Goal: Transaction & Acquisition: Download file/media

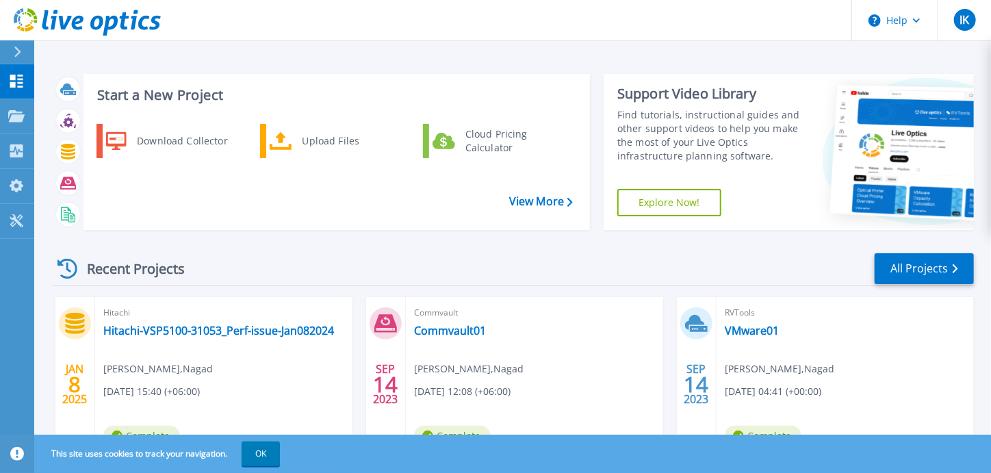
click at [25, 52] on div at bounding box center [23, 51] width 22 height 23
click at [495, 149] on div "Cloud Pricing Calculator" at bounding box center [508, 140] width 101 height 27
click at [26, 50] on div at bounding box center [23, 51] width 22 height 23
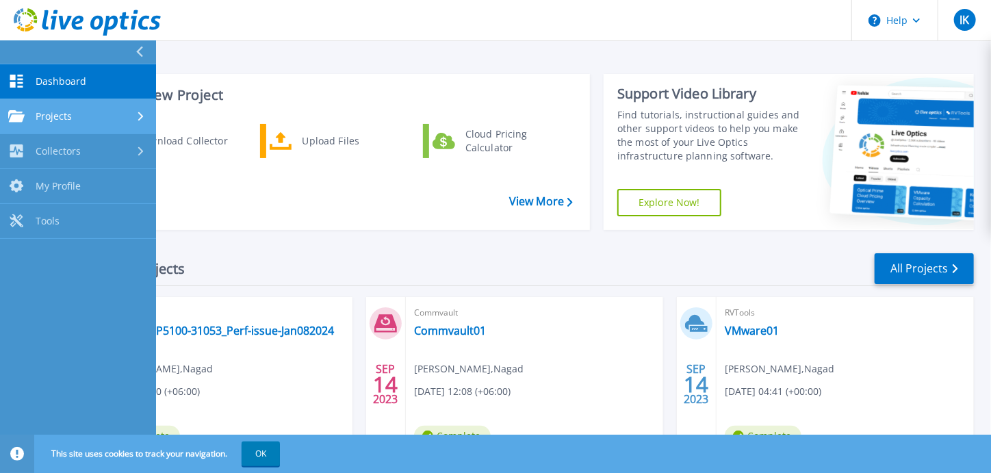
click at [85, 122] on link "Projects Projects" at bounding box center [78, 116] width 156 height 35
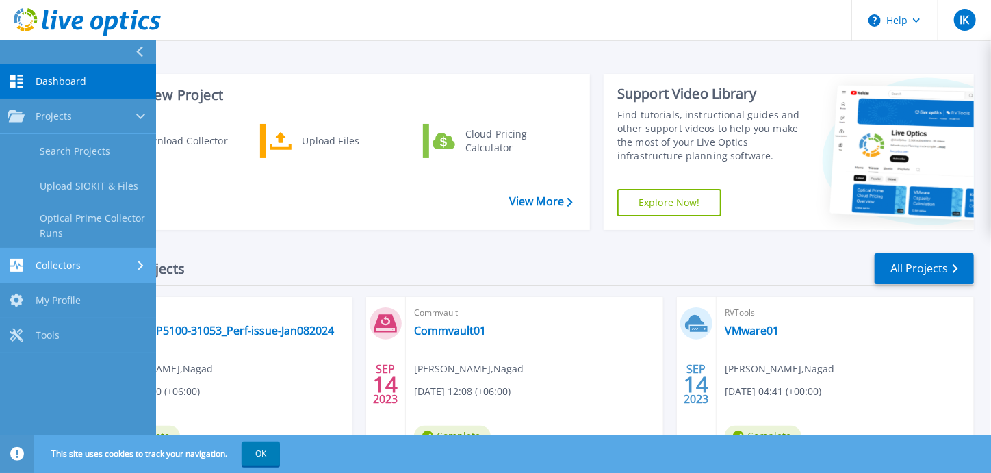
click at [66, 260] on span "Collectors" at bounding box center [58, 265] width 45 height 12
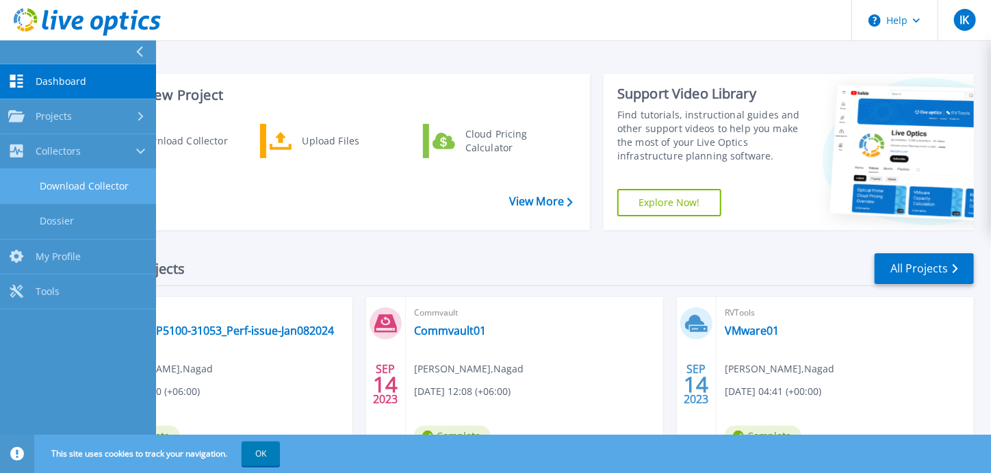
click at [74, 182] on link "Download Collector" at bounding box center [78, 186] width 156 height 35
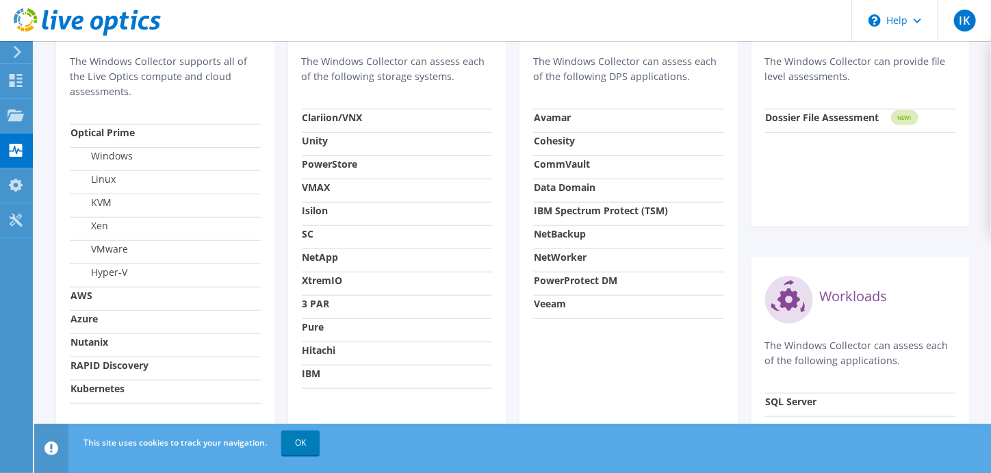
scroll to position [479, 0]
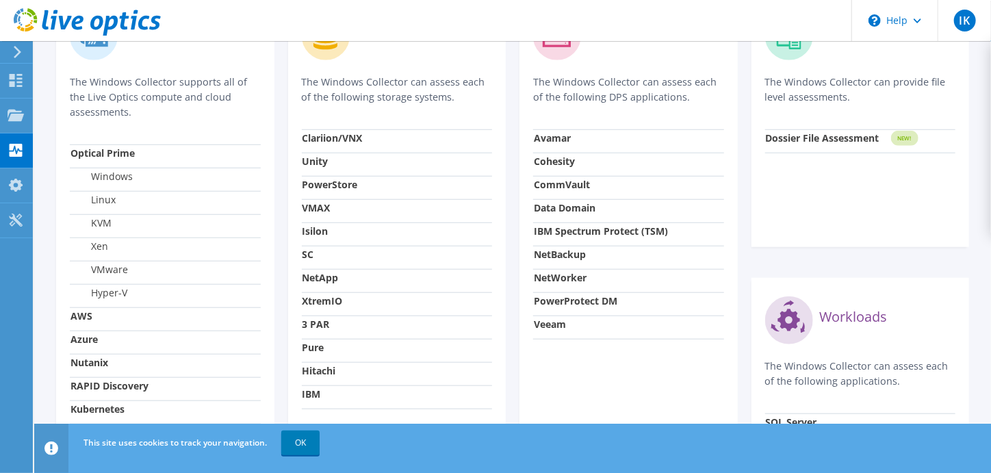
click at [555, 163] on strong "Cohesity" at bounding box center [554, 161] width 41 height 13
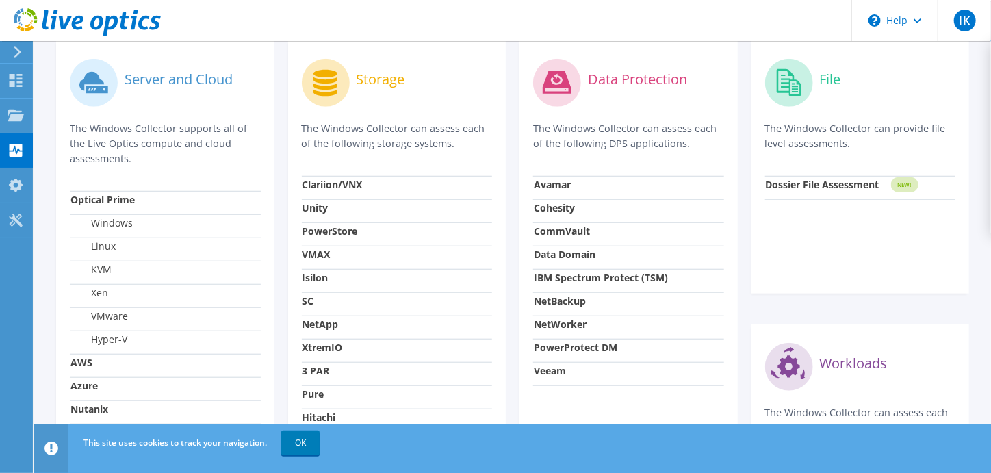
scroll to position [547, 0]
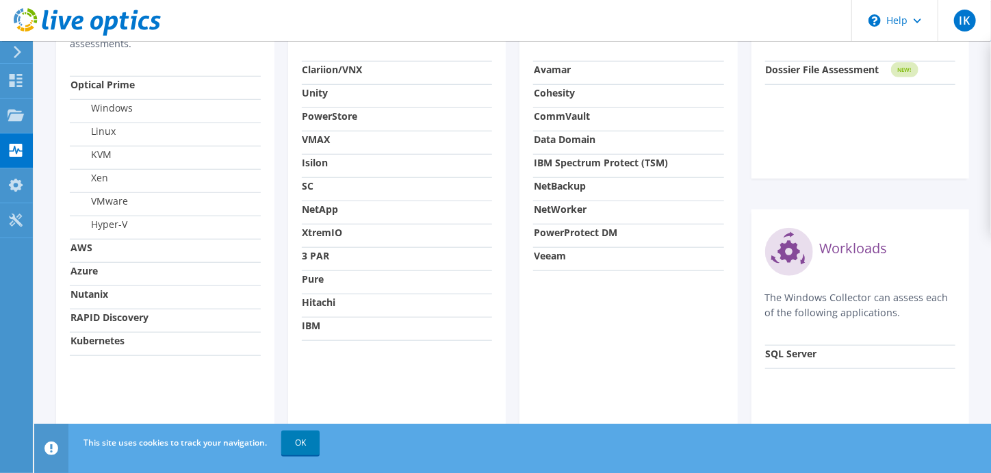
click at [120, 335] on strong "Kubernetes" at bounding box center [97, 340] width 54 height 13
click at [94, 334] on strong "Kubernetes" at bounding box center [97, 340] width 54 height 13
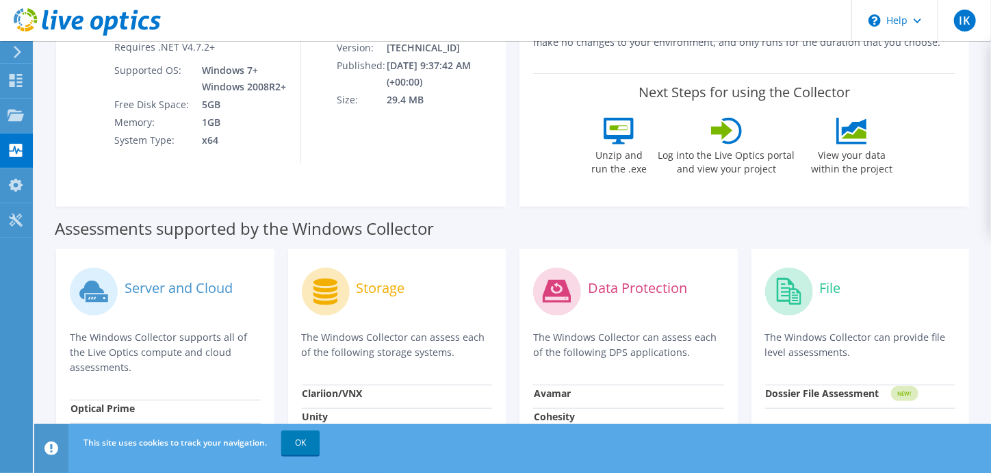
scroll to position [205, 0]
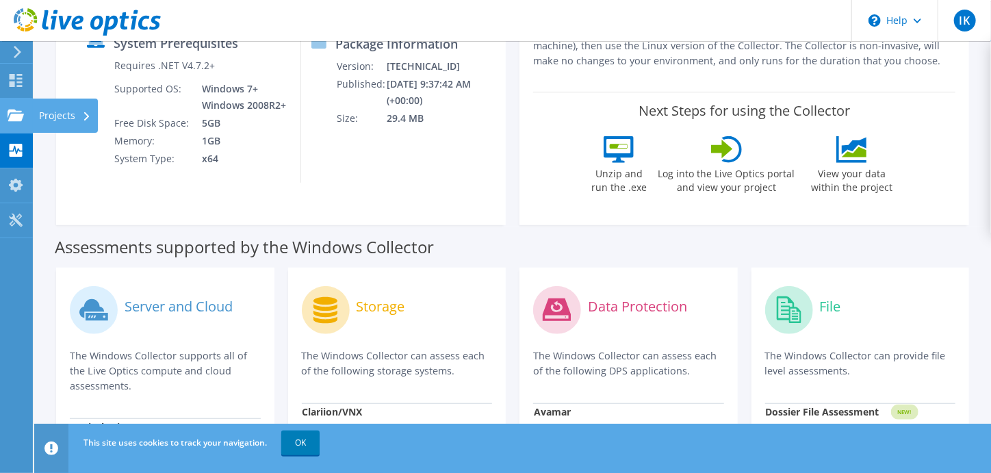
click at [79, 116] on div "Projects" at bounding box center [65, 116] width 66 height 34
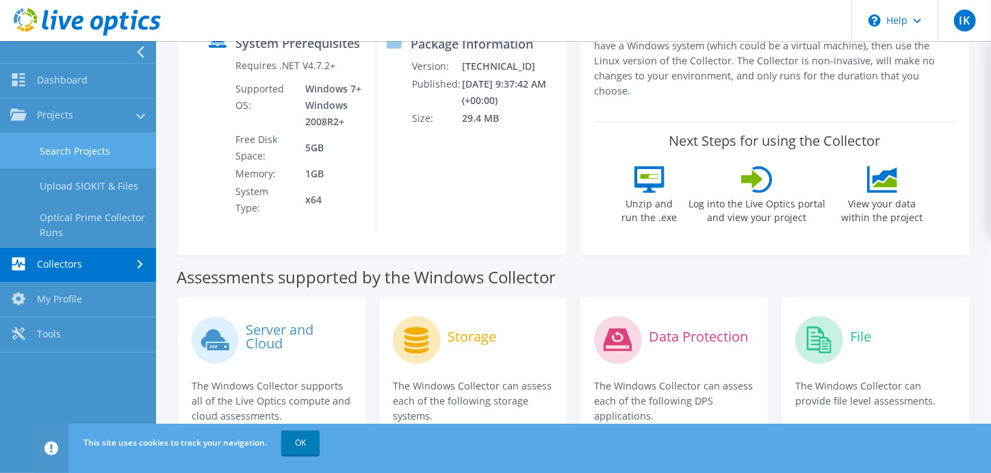
click at [88, 148] on link "Search Projects" at bounding box center [78, 150] width 156 height 35
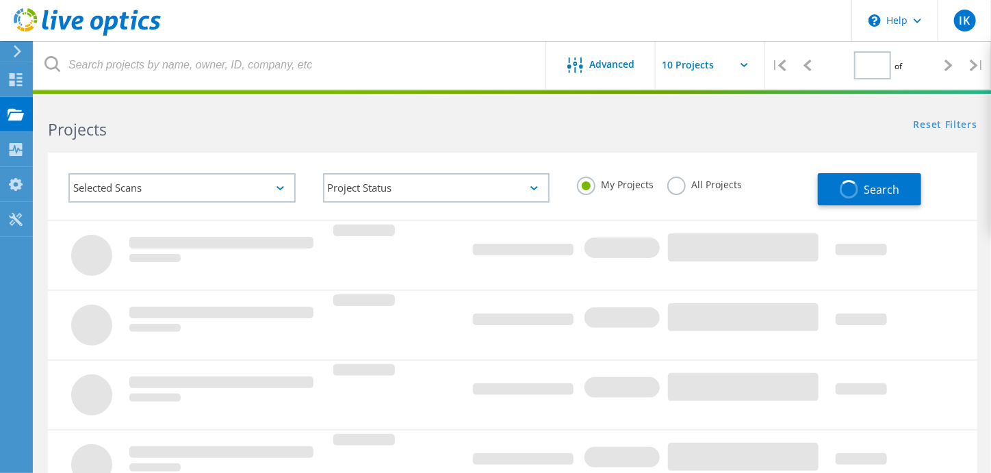
type input "1"
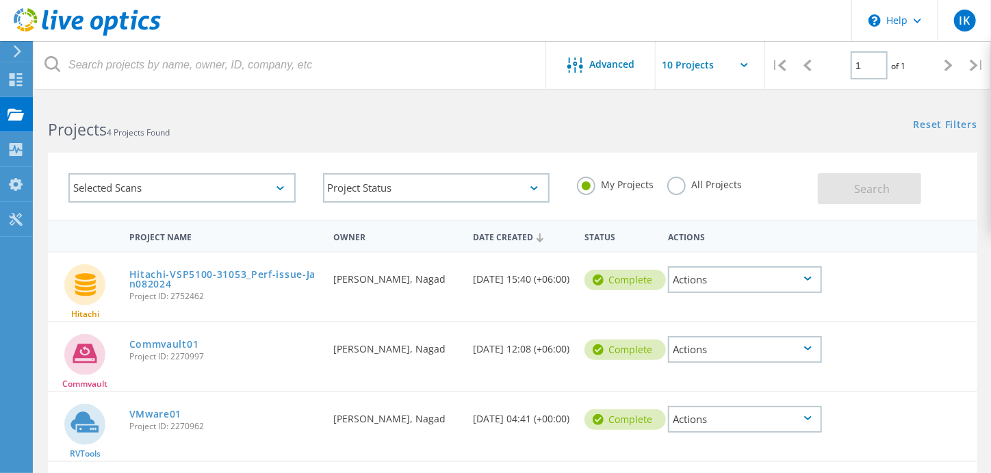
click at [18, 50] on use at bounding box center [18, 51] width 8 height 12
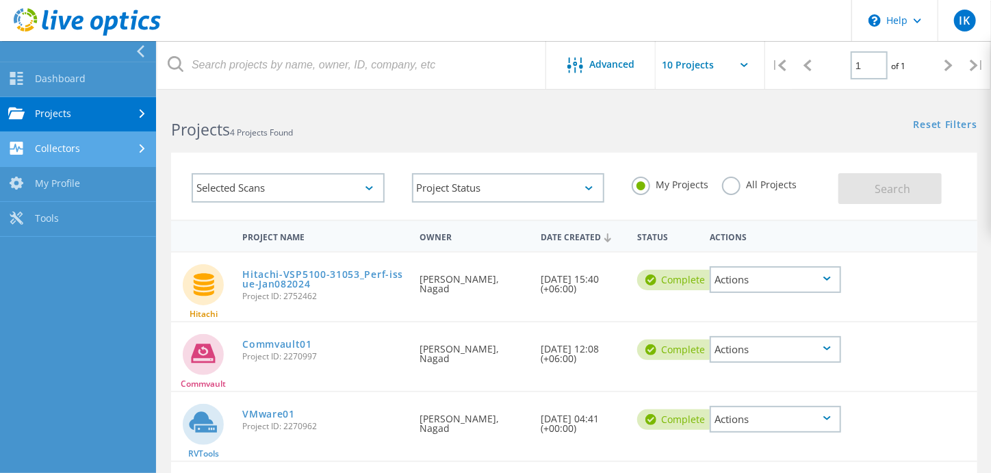
click at [87, 140] on link "Collectors" at bounding box center [78, 149] width 156 height 35
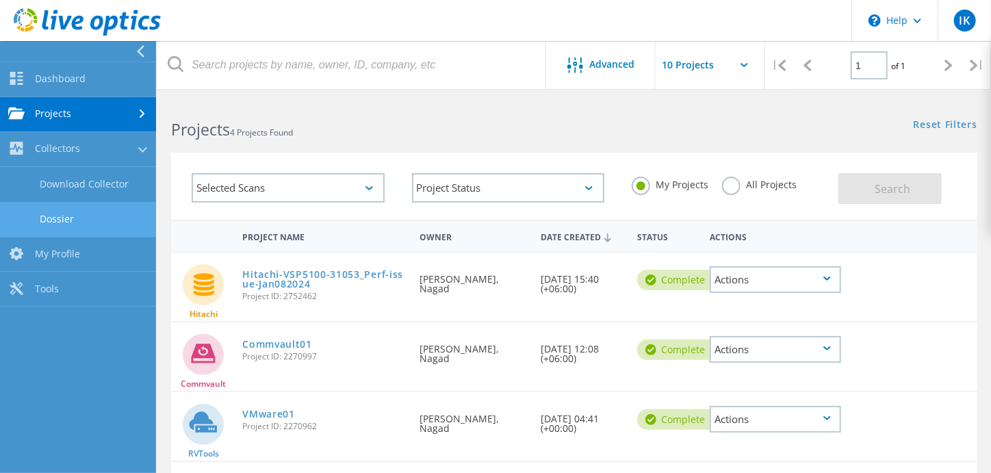
click at [63, 218] on link "Dossier" at bounding box center [78, 219] width 156 height 35
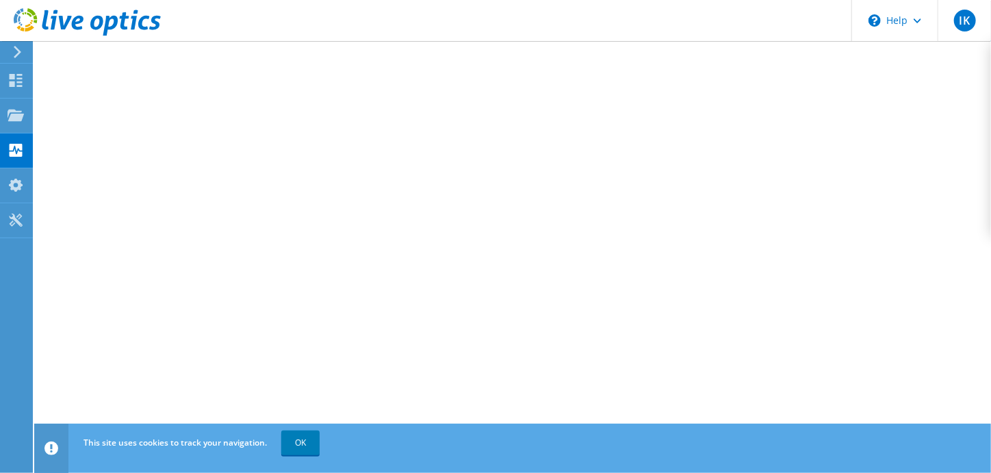
click at [21, 48] on icon at bounding box center [17, 52] width 10 height 12
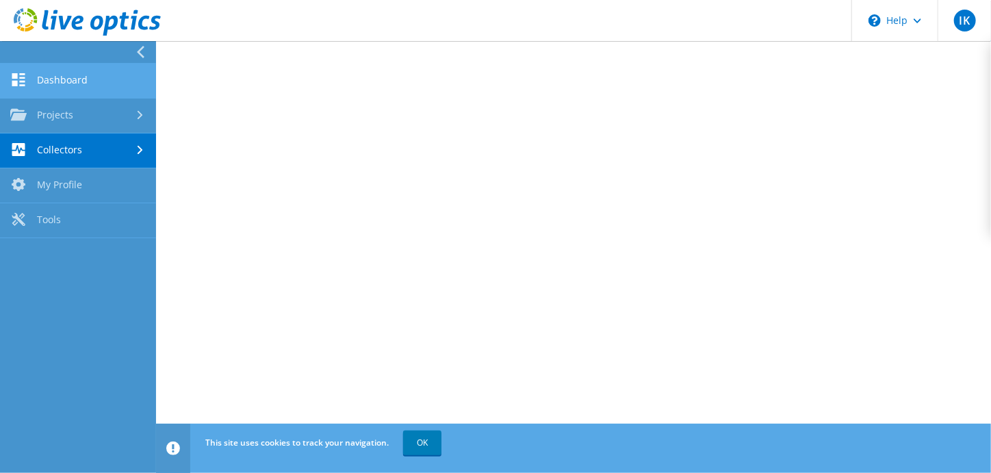
click at [77, 83] on link "Dashboard" at bounding box center [78, 81] width 156 height 35
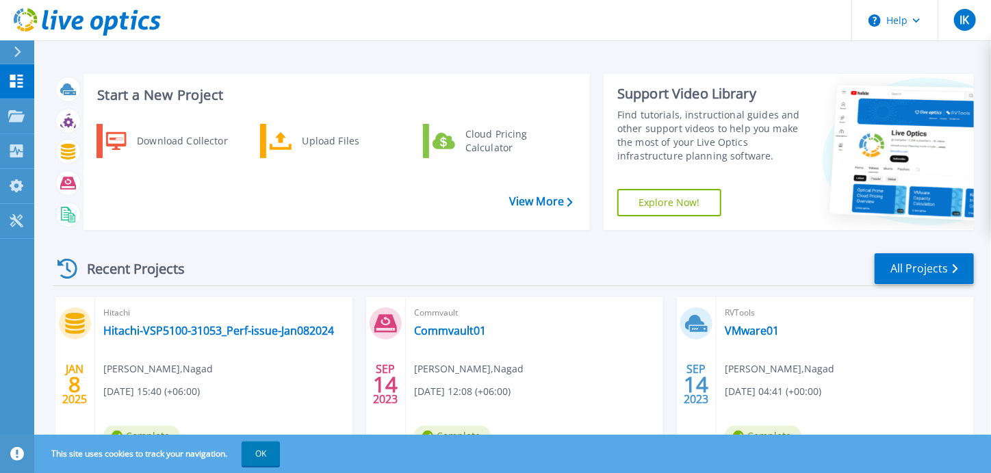
click at [556, 209] on div "Download Collector Upload Files Cloud Pricing Calculator" at bounding box center [334, 171] width 497 height 103
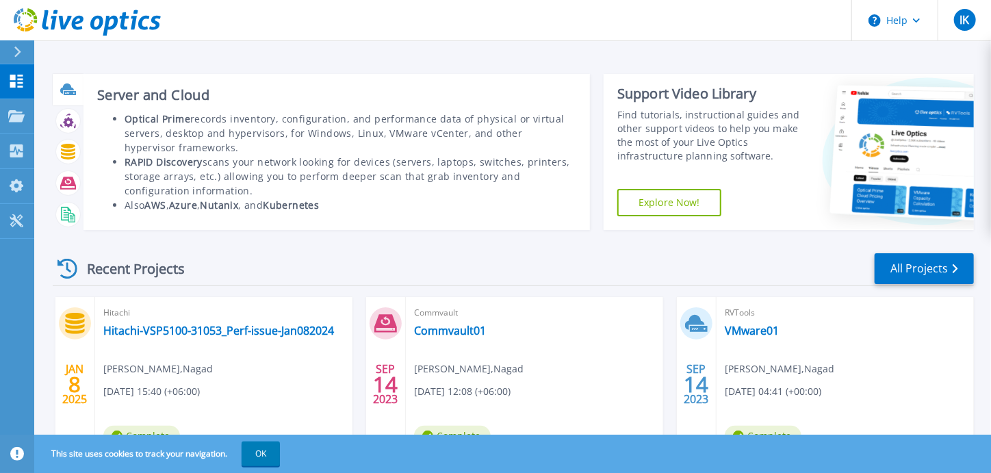
click at [287, 202] on b "Kubernetes" at bounding box center [291, 204] width 56 height 13
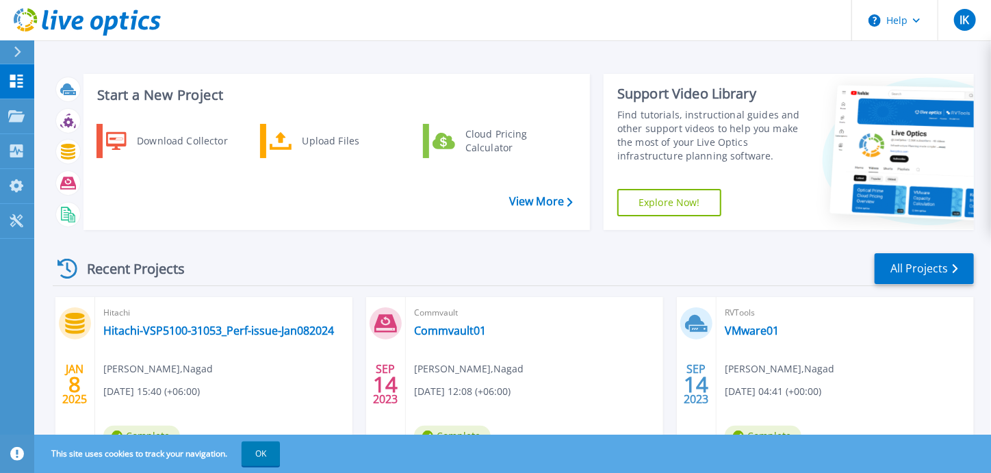
click at [28, 56] on div at bounding box center [23, 51] width 22 height 23
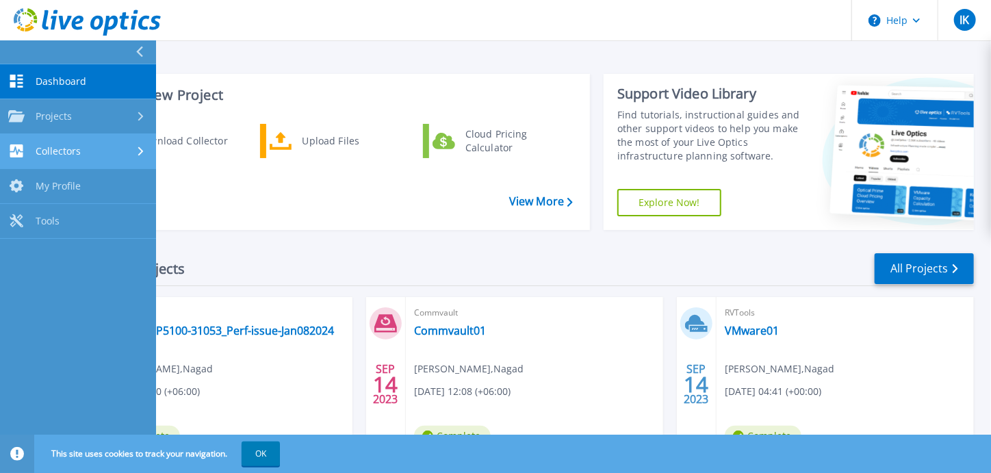
click at [90, 142] on link "Collectors Collectors" at bounding box center [78, 151] width 156 height 35
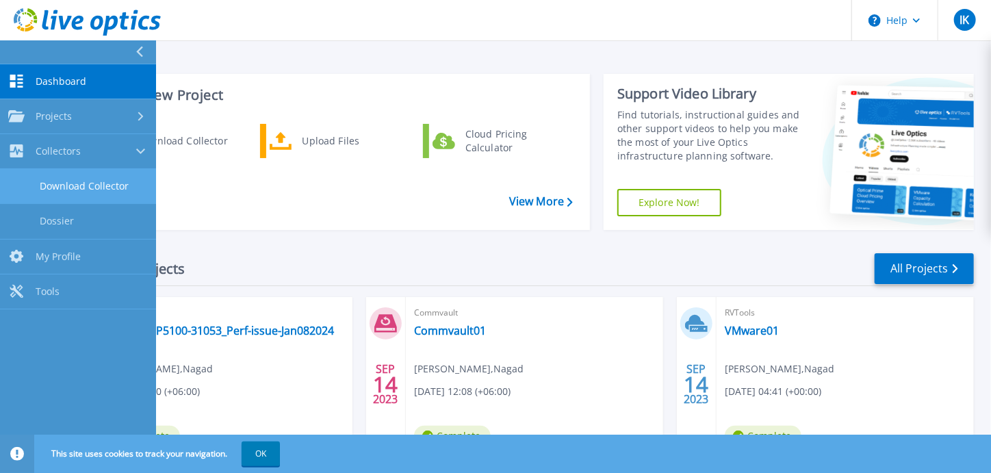
click at [125, 181] on link "Download Collector" at bounding box center [78, 186] width 156 height 35
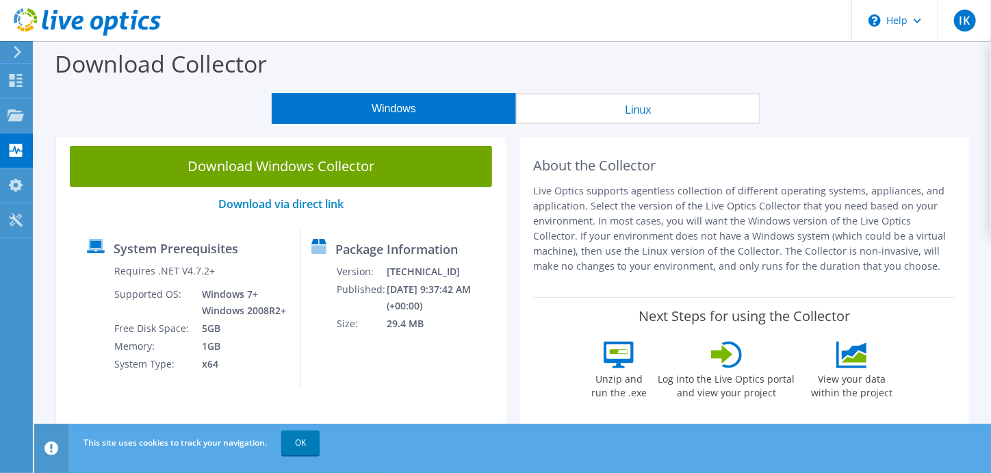
click at [667, 176] on div "About the Collector Live Optics supports agentless collection of different oper…" at bounding box center [744, 215] width 422 height 138
click at [122, 75] on label "Download Collector" at bounding box center [161, 63] width 212 height 31
click at [699, 204] on p "Live Optics supports agentless collection of different operating systems, appli…" at bounding box center [744, 228] width 422 height 90
click at [280, 207] on link "Download via direct link" at bounding box center [280, 203] width 125 height 15
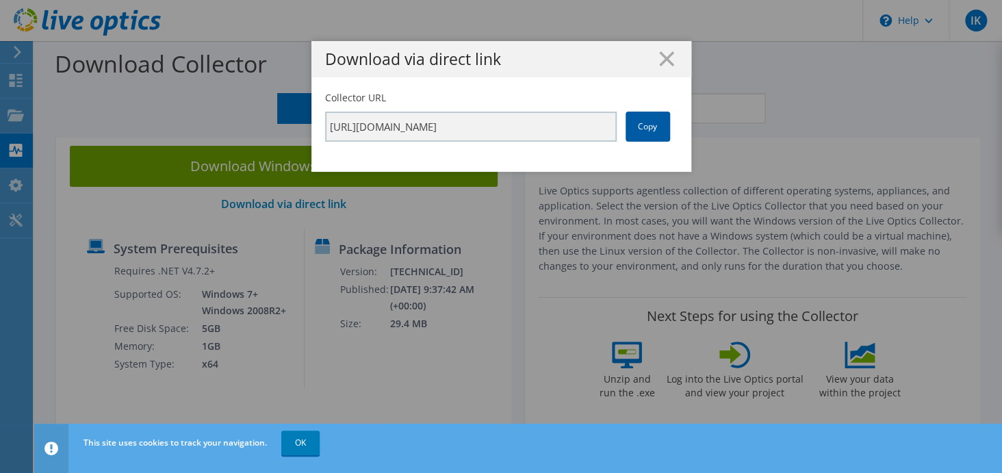
click at [645, 131] on link "Copy" at bounding box center [647, 127] width 44 height 30
click at [661, 56] on icon at bounding box center [666, 58] width 15 height 15
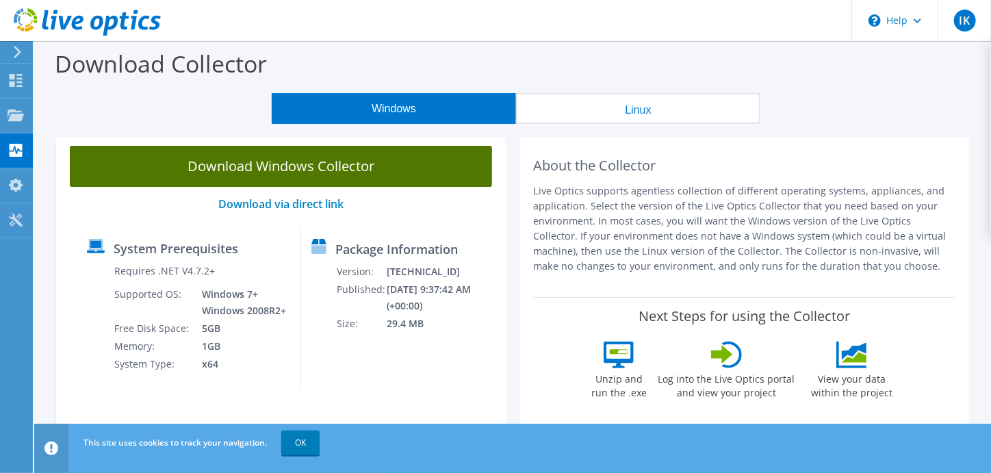
click at [283, 170] on link "Download Windows Collector" at bounding box center [281, 166] width 422 height 41
